Goal: Task Accomplishment & Management: Use online tool/utility

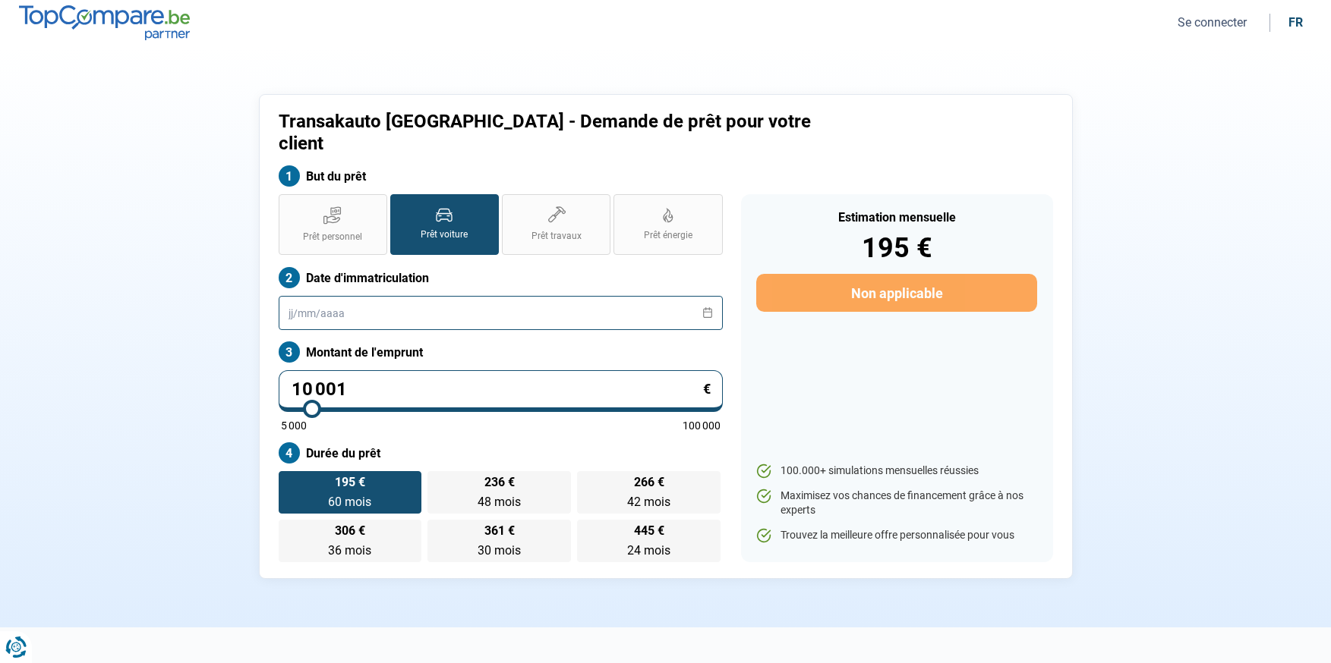
click at [552, 296] on input "text" at bounding box center [501, 313] width 444 height 34
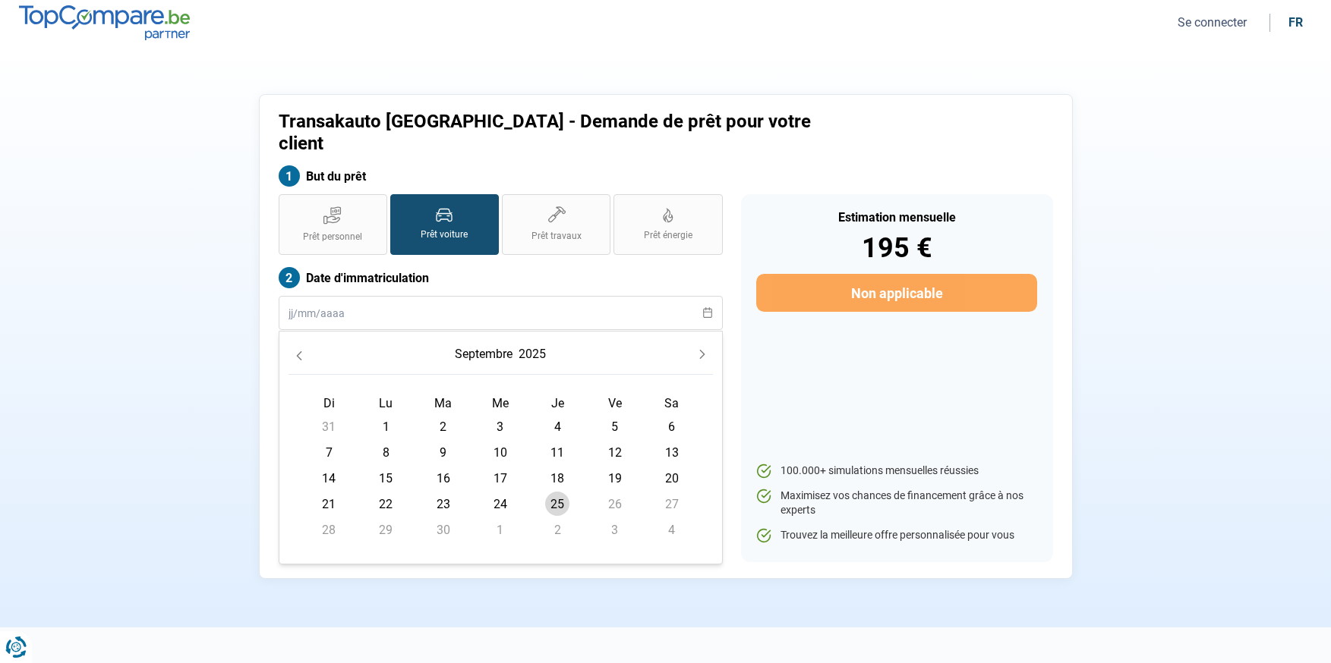
click at [565, 492] on span "25" at bounding box center [557, 504] width 24 height 24
type input "[DATE]"
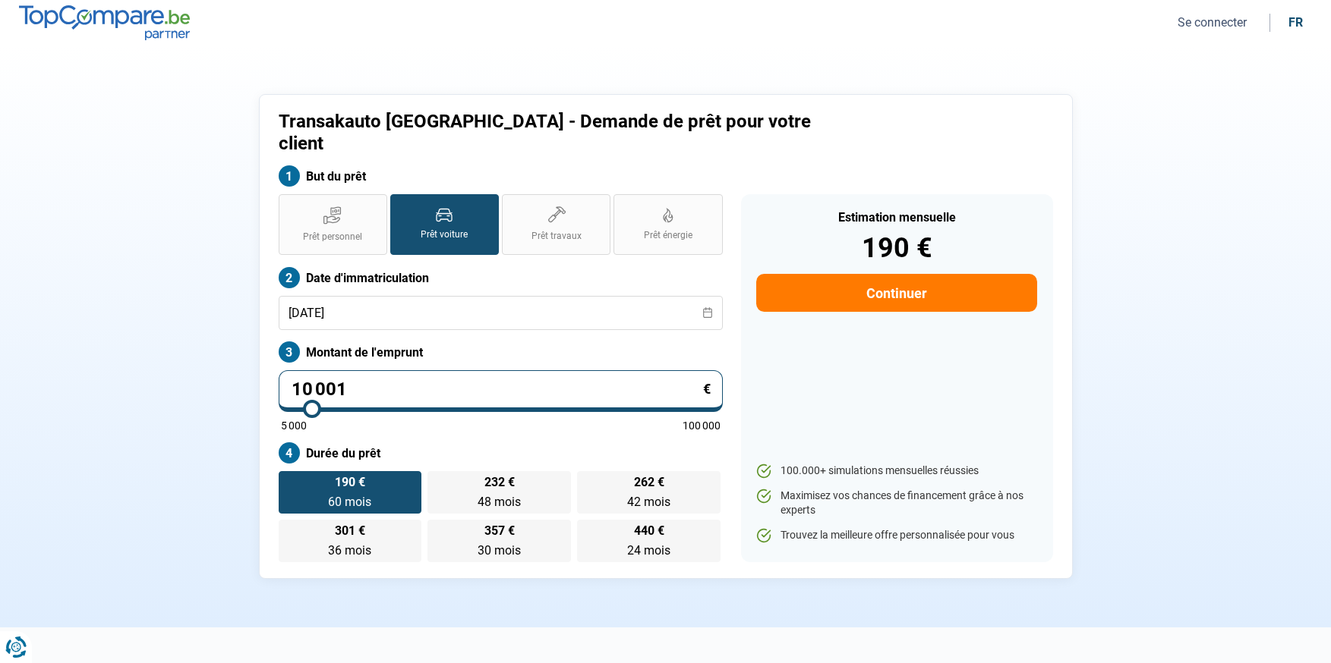
drag, startPoint x: 439, startPoint y: 339, endPoint x: 443, endPoint y: 351, distance: 12.0
click at [439, 342] on label "Montant de l'emprunt" at bounding box center [501, 352] width 444 height 21
drag, startPoint x: 448, startPoint y: 357, endPoint x: 241, endPoint y: 352, distance: 207.3
click at [241, 352] on div "Transakauto [GEOGRAPHIC_DATA] - Demande de prêt pour votre client But du prêt P…" at bounding box center [666, 336] width 1002 height 485
type input "4"
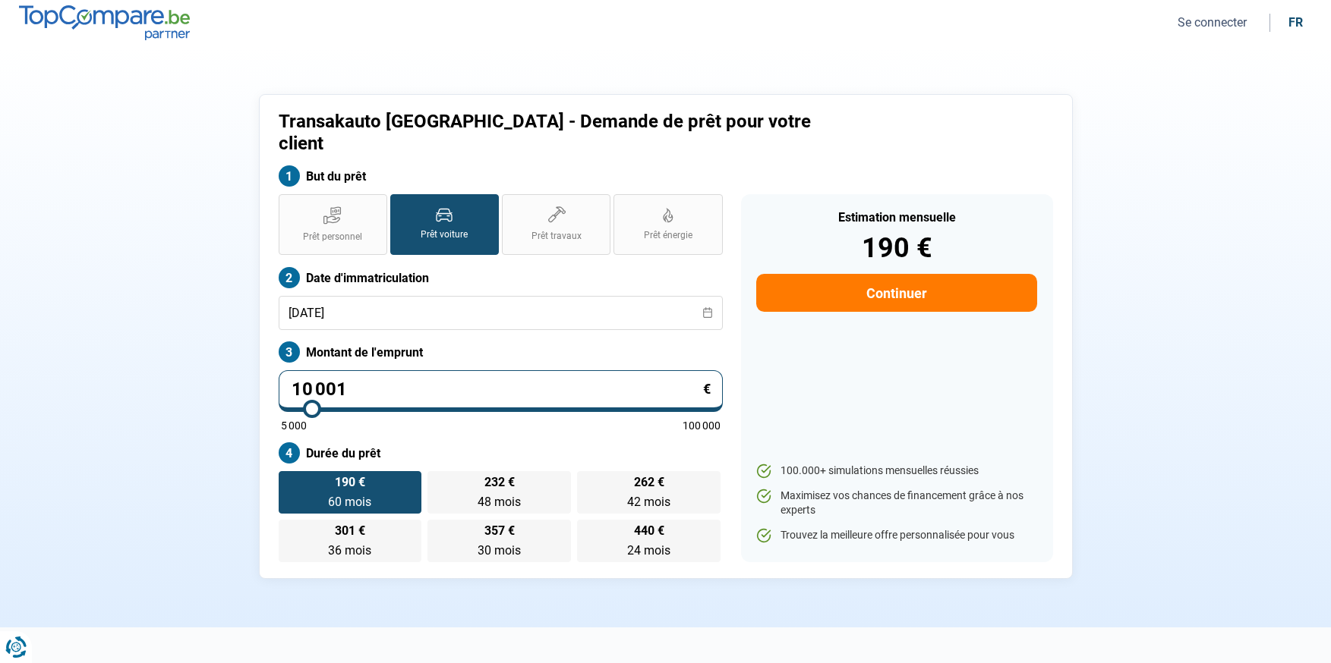
type input "5000"
type input "45"
type input "5000"
type input "450"
type input "5000"
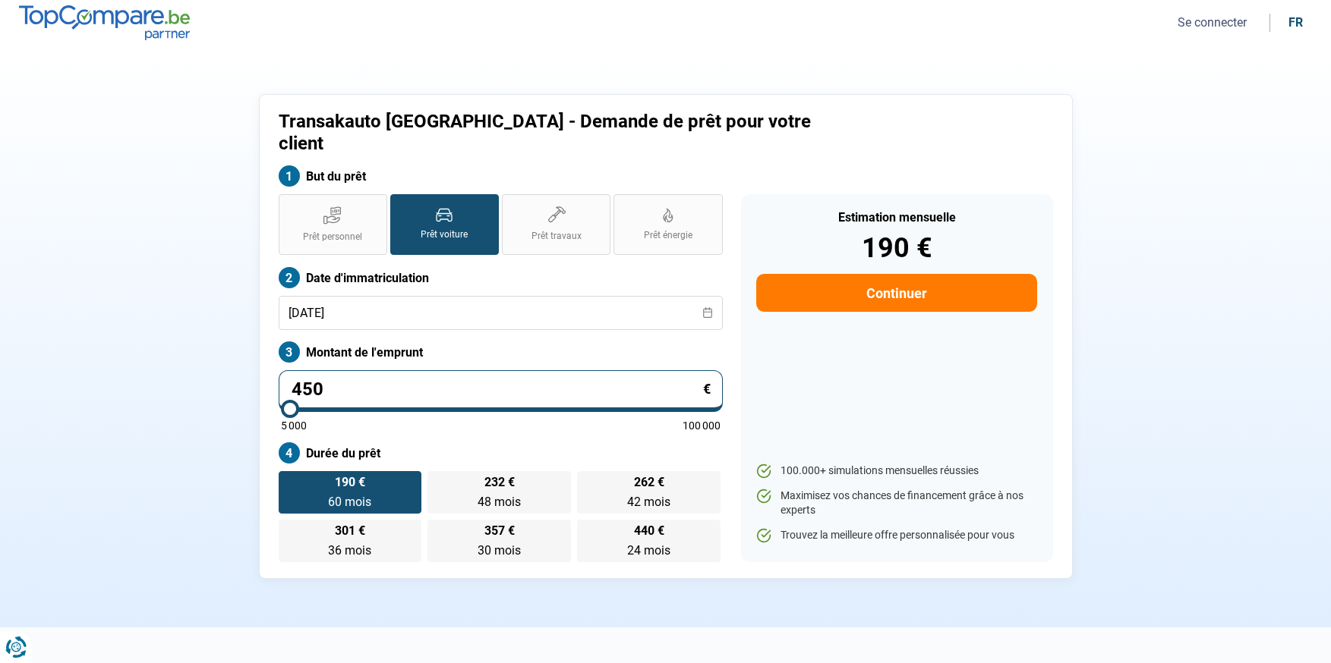
type input "4 500"
type input "5000"
type input "45 000"
type input "45000"
type input "4 500"
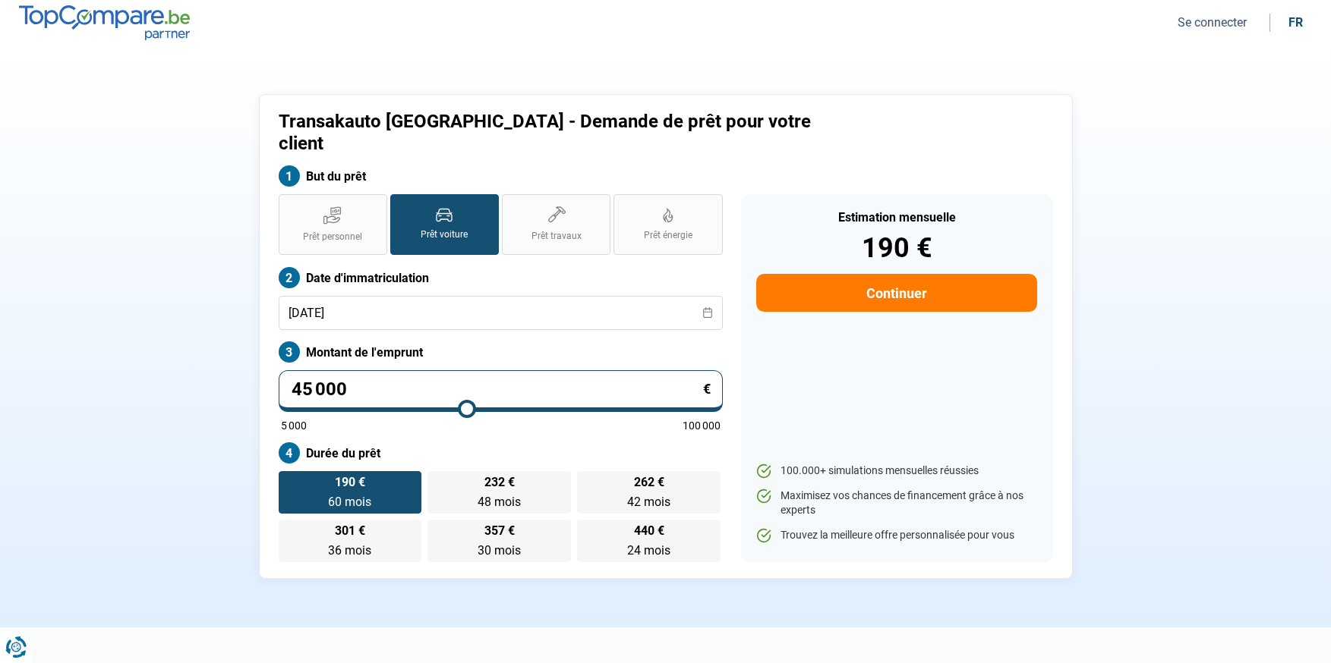
type input "5000"
type input "450"
type input "5000"
type input "45"
type input "5000"
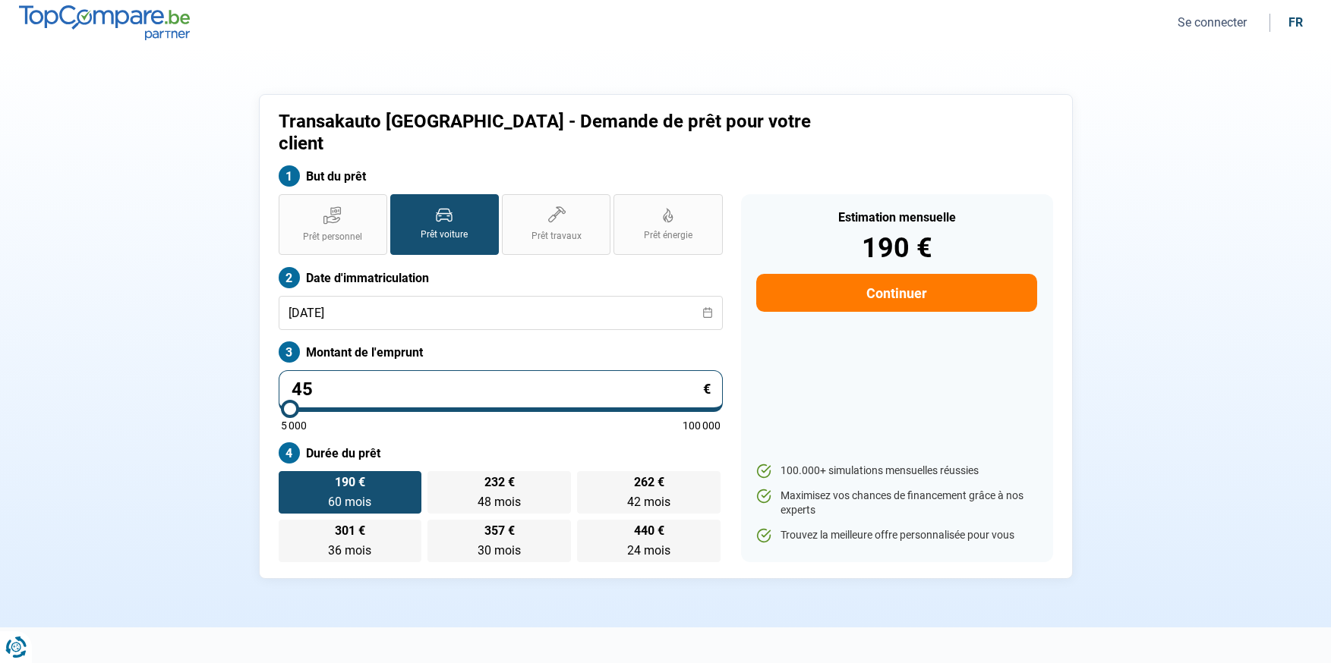
type input "4"
type input "5000"
type input "0"
type input "5000"
type input "3"
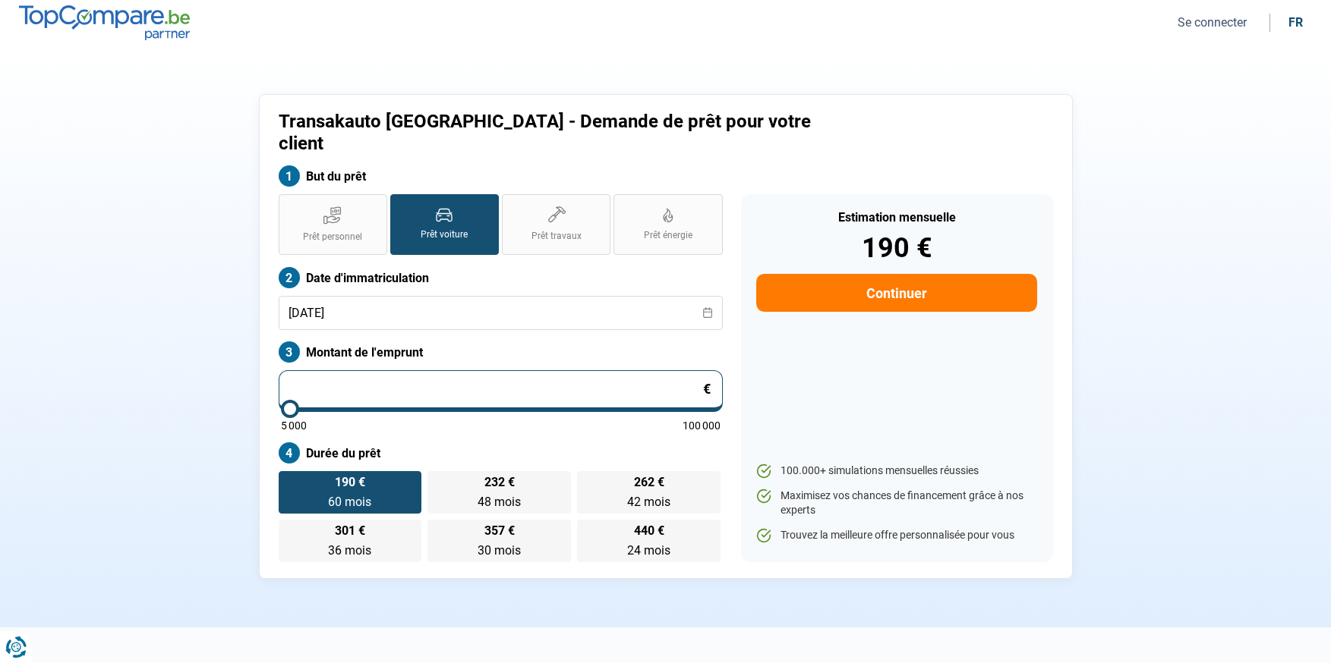
type input "5000"
type input "30"
type input "5000"
type input "300"
type input "5000"
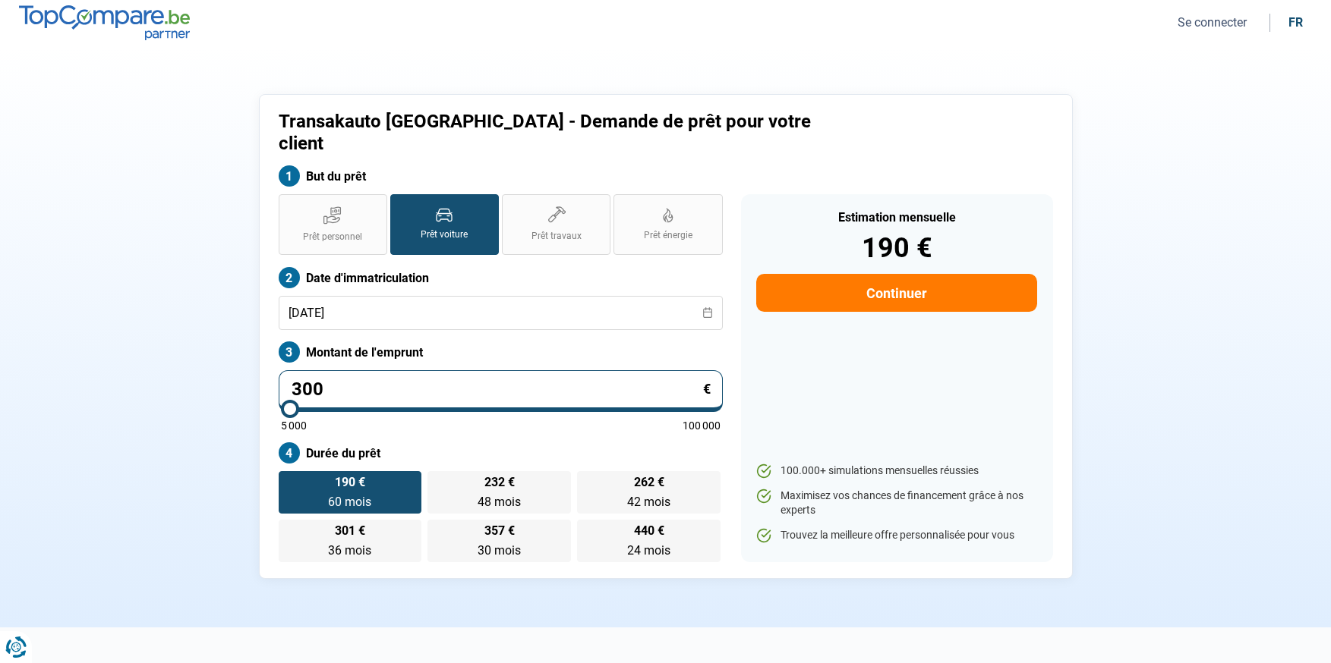
type input "3 000"
type input "5000"
type input "30 000"
type input "30000"
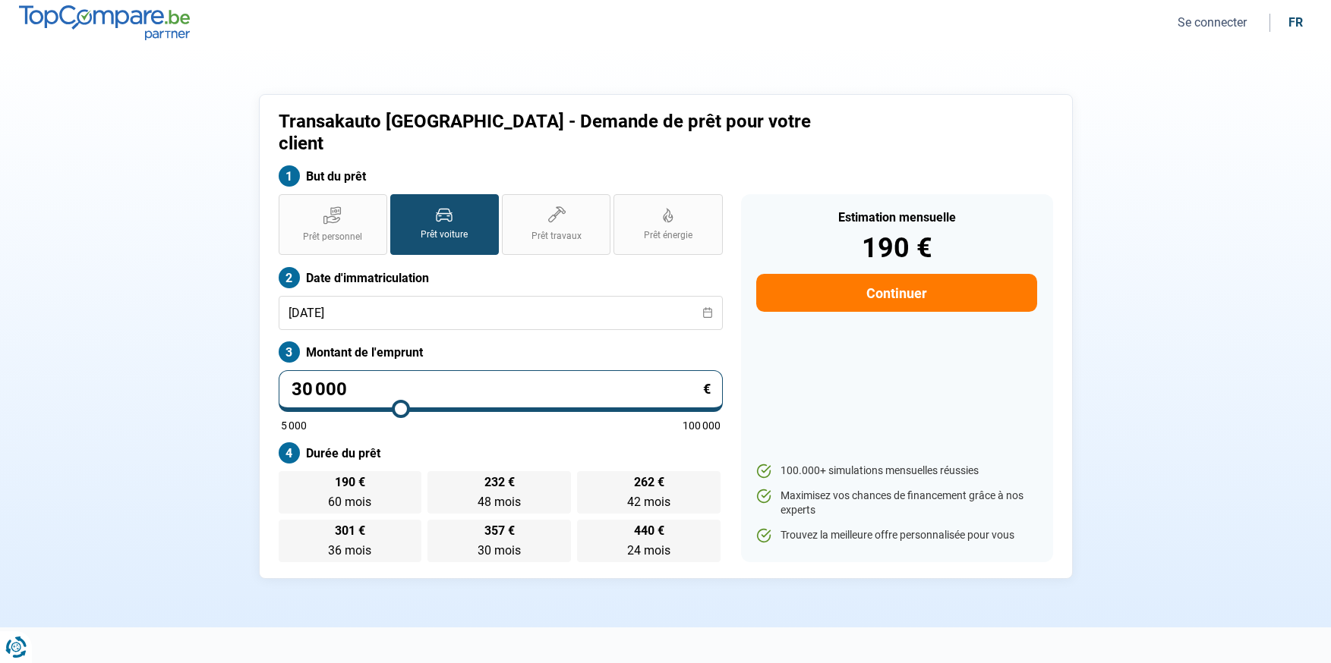
click at [578, 443] on label "Durée du prêt" at bounding box center [501, 453] width 444 height 21
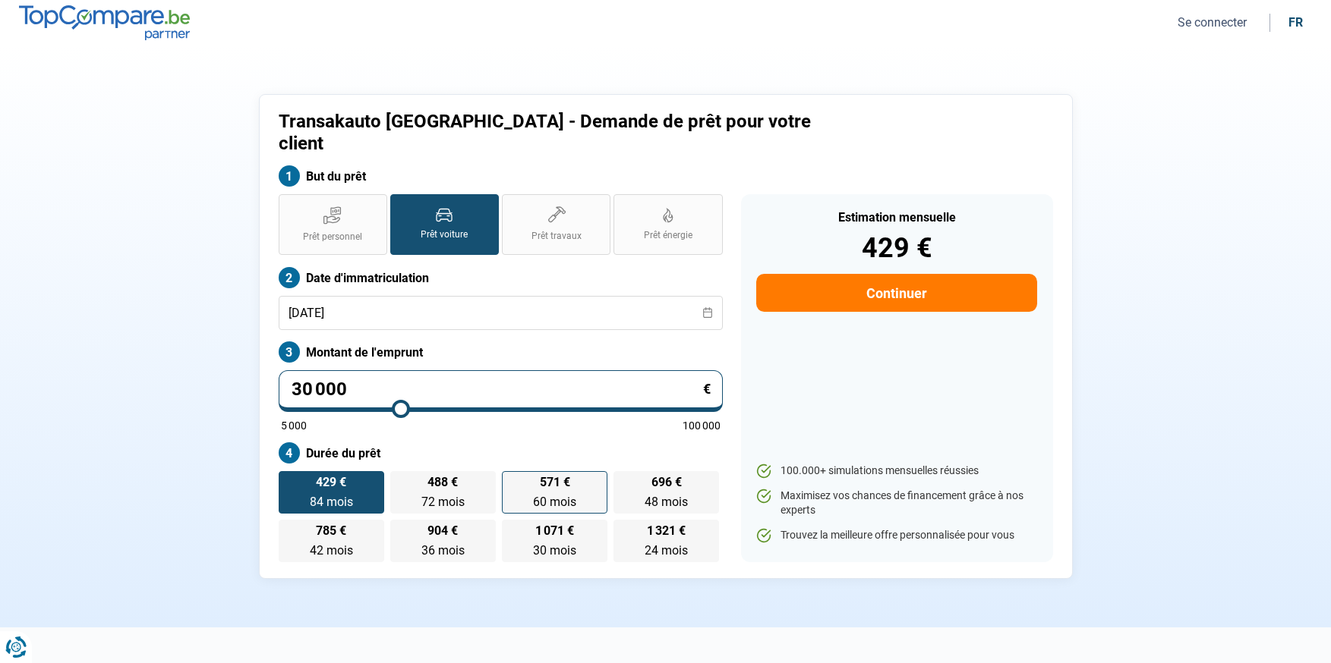
click at [569, 495] on span "60 mois" at bounding box center [554, 502] width 43 height 14
click at [512, 476] on input "571 € 60 mois 60 mois" at bounding box center [507, 476] width 10 height 10
radio input "true"
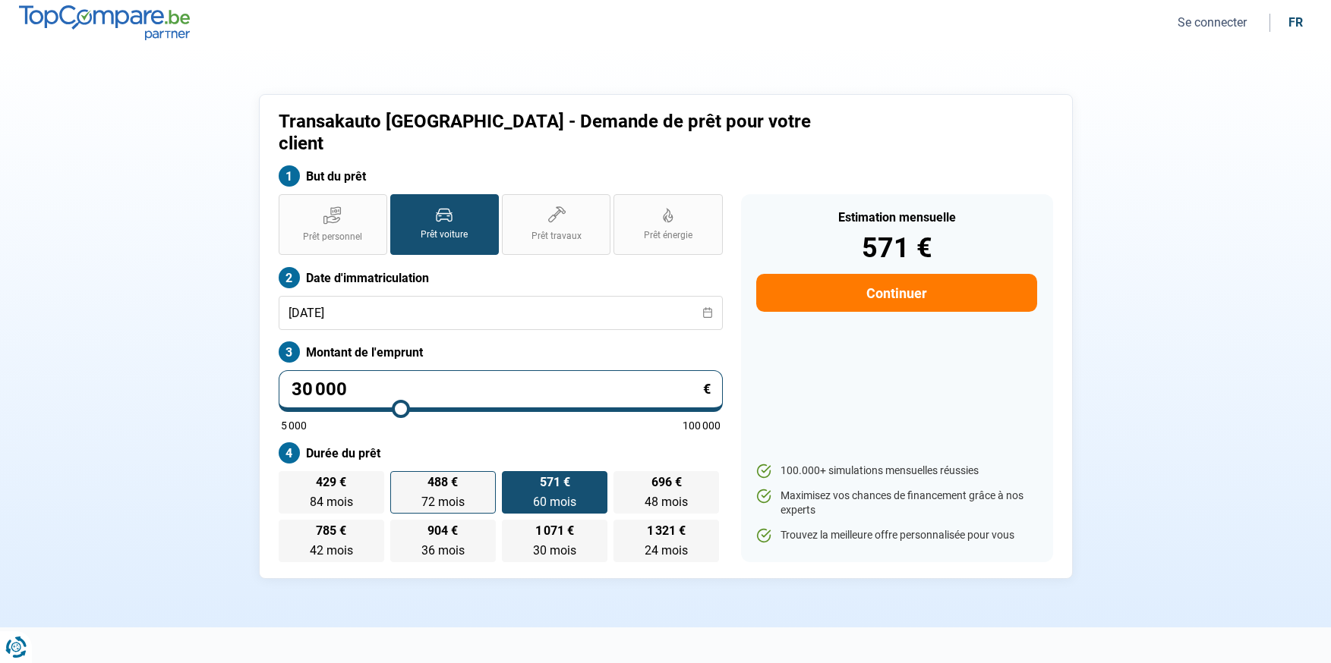
drag, startPoint x: 455, startPoint y: 465, endPoint x: 400, endPoint y: 463, distance: 54.7
click at [454, 477] on span "488 €" at bounding box center [442, 483] width 30 height 12
click at [400, 471] on input "488 € 72 mois 72 mois" at bounding box center [395, 476] width 10 height 10
radio input "true"
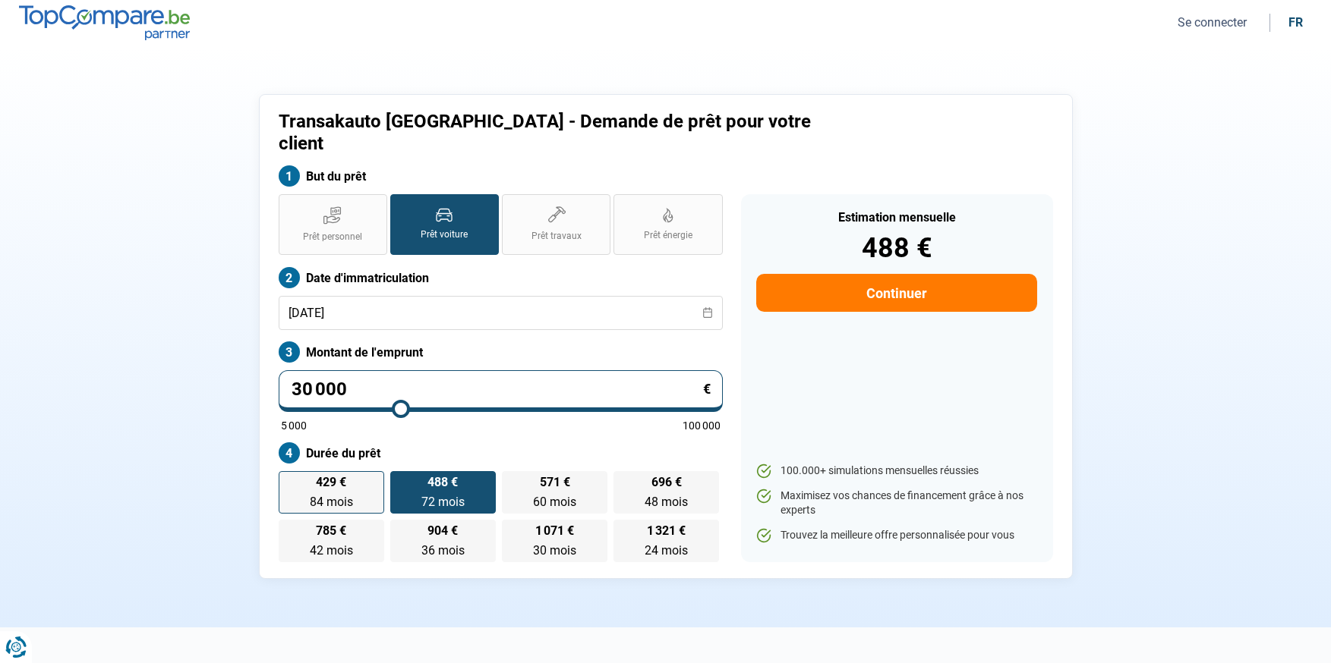
click at [366, 471] on label "429 € 84 mois 84 mois" at bounding box center [332, 492] width 106 height 43
click at [288, 471] on input "429 € 84 mois 84 mois" at bounding box center [284, 476] width 10 height 10
radio input "true"
